Goal: Information Seeking & Learning: Learn about a topic

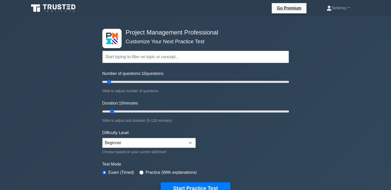
click at [133, 62] on input "text" at bounding box center [195, 57] width 187 height 12
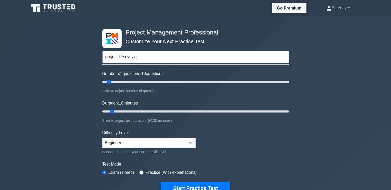
type input "project life cycyle"
click at [161, 182] on button "Start Practice Test" at bounding box center [195, 188] width 69 height 12
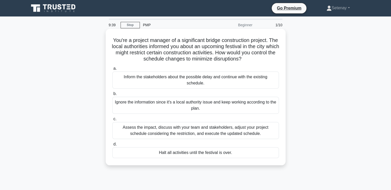
click at [157, 129] on div "Assess the impact, discuss with your team and stakeholders, adjust your project…" at bounding box center [195, 130] width 167 height 17
click at [112, 121] on input "c. Assess the impact, discuss with your team and stakeholders, adjust your proj…" at bounding box center [112, 118] width 0 height 3
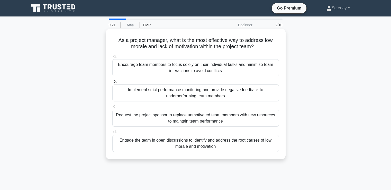
click at [223, 146] on div "Engage the team in open discussions to identify and address the root causes of …" at bounding box center [195, 143] width 167 height 17
click at [112, 133] on input "d. Engage the team in open discussions to identify and address the root causes …" at bounding box center [112, 131] width 0 height 3
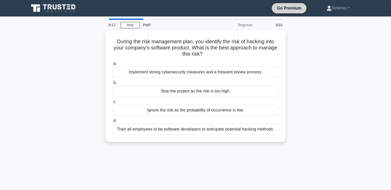
click at [288, 8] on link "Go Premium" at bounding box center [289, 8] width 31 height 6
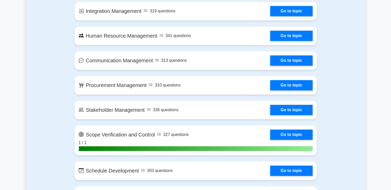
scroll to position [642, 0]
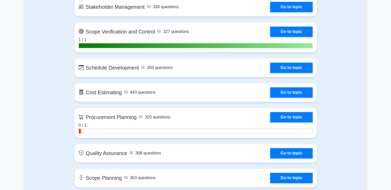
drag, startPoint x: 57, startPoint y: 149, endPoint x: 341, endPoint y: 79, distance: 292.2
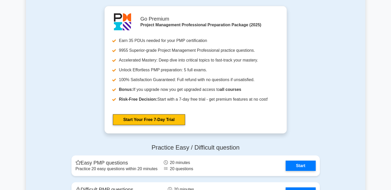
scroll to position [1593, 0]
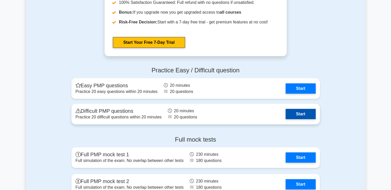
click at [304, 116] on link "Start" at bounding box center [301, 114] width 30 height 10
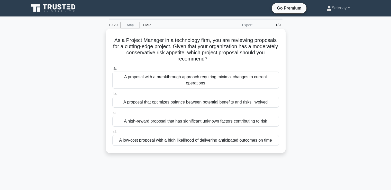
click at [225, 102] on div "A proposal that optimizes balance between potential benefits and risks involved" at bounding box center [195, 102] width 167 height 11
click at [112, 95] on input "b. A proposal that optimizes balance between potential benefits and risks invol…" at bounding box center [112, 93] width 0 height 3
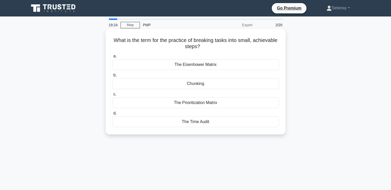
click at [222, 103] on div "The Prioritization Matrix" at bounding box center [195, 102] width 167 height 11
click at [112, 96] on input "c. The Prioritization Matrix" at bounding box center [112, 94] width 0 height 3
